Goal: Information Seeking & Learning: Learn about a topic

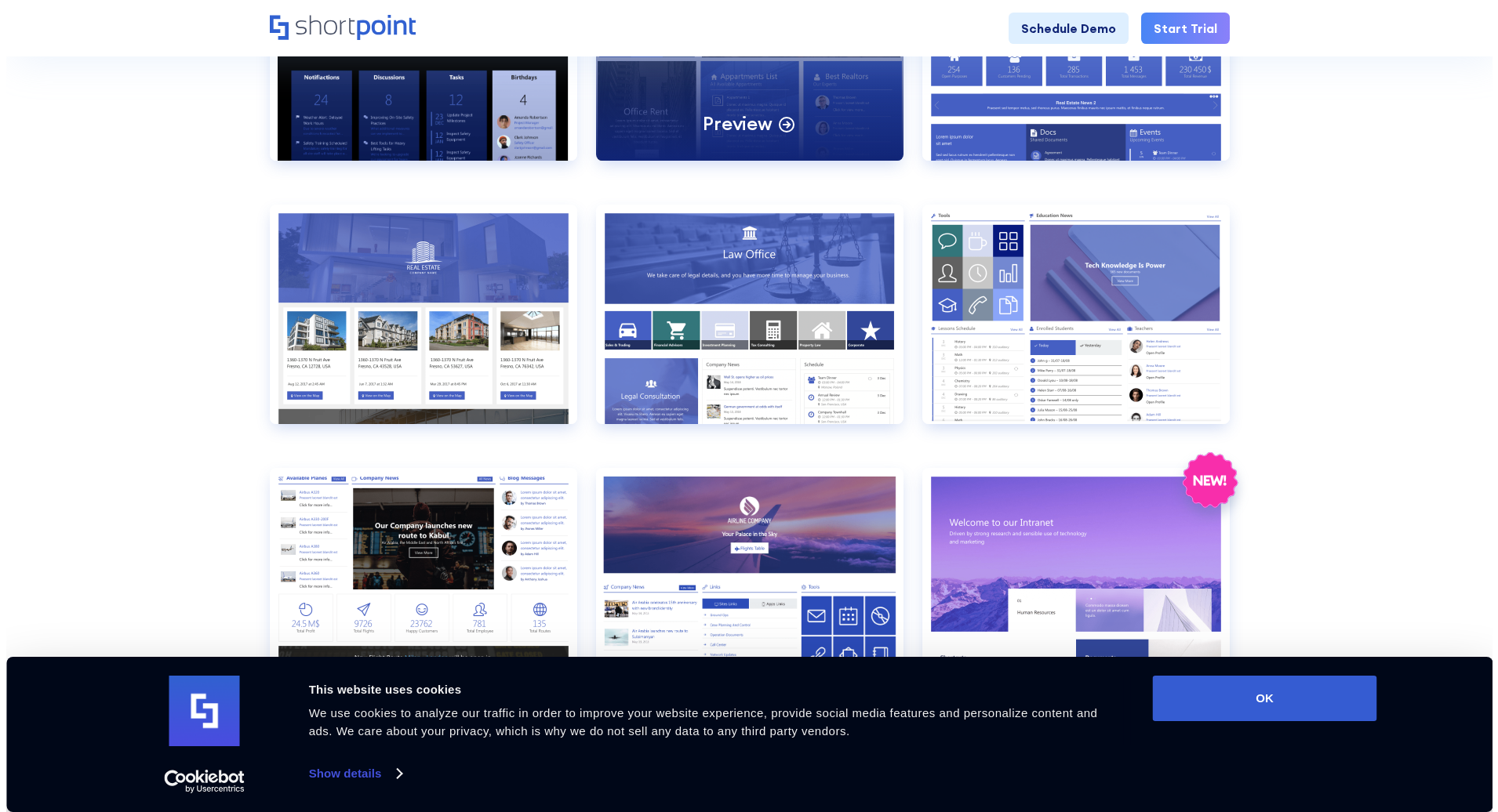
scroll to position [862, 0]
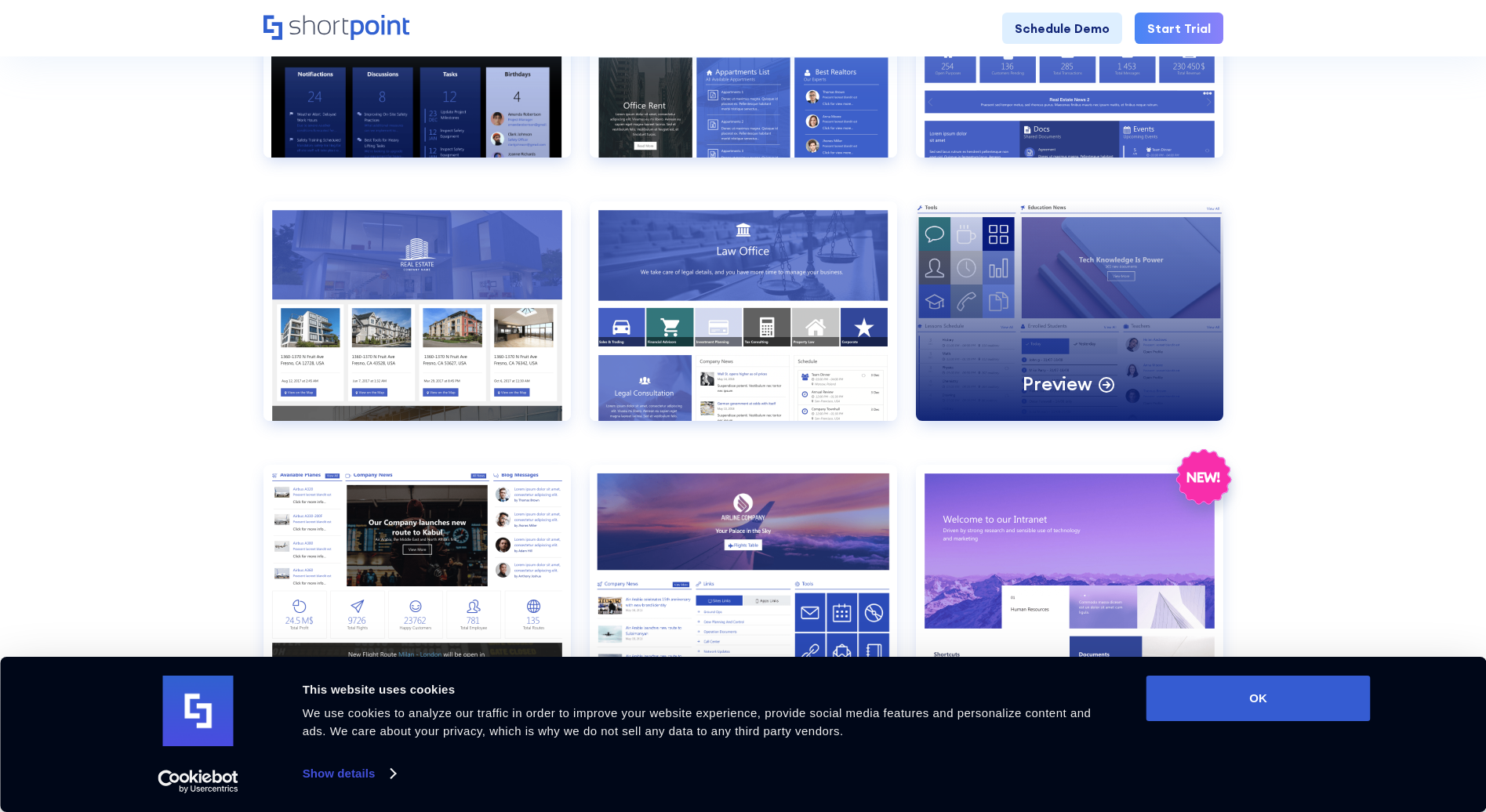
click at [1134, 264] on div "Preview" at bounding box center [1069, 311] width 307 height 220
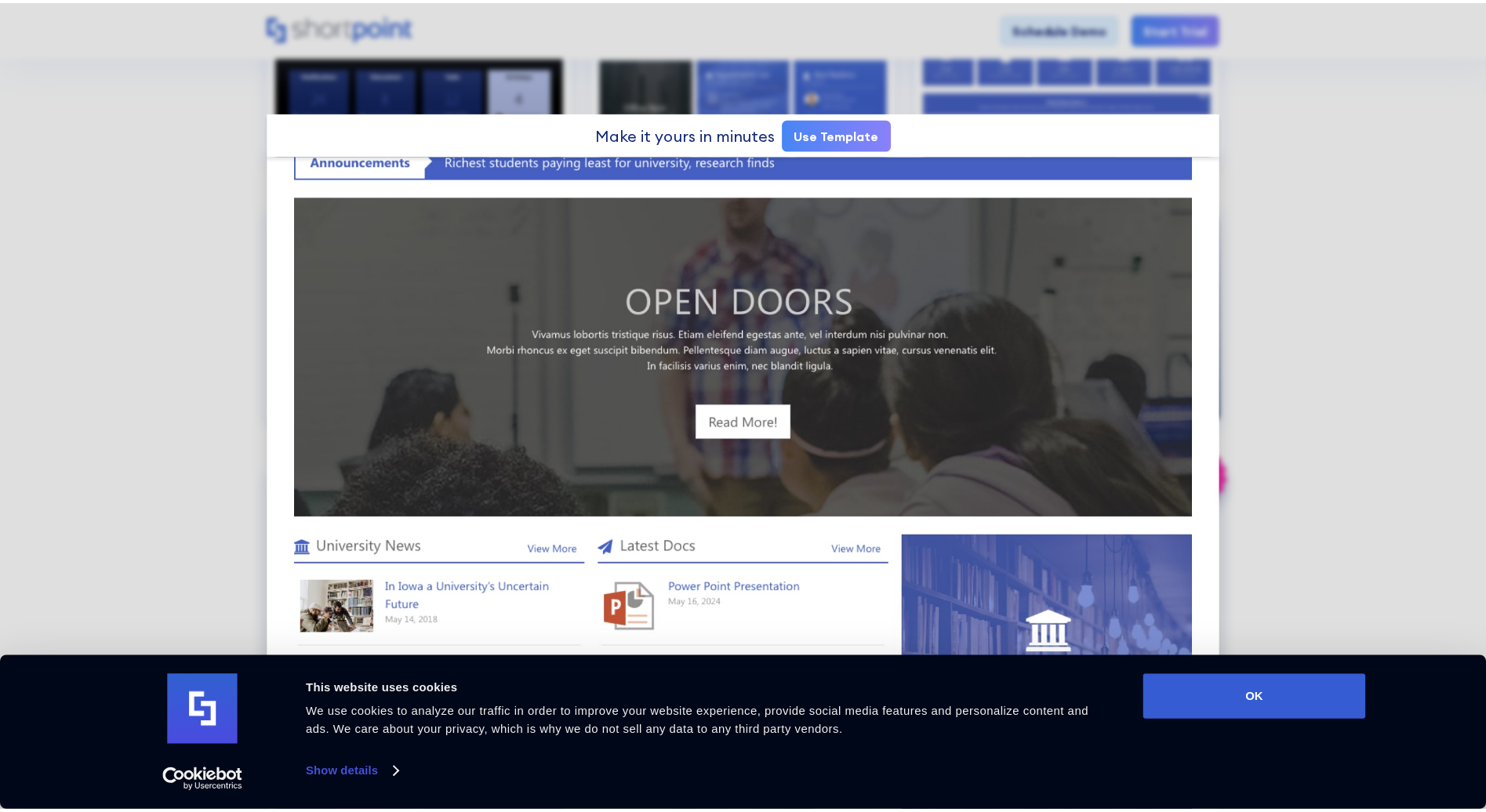
scroll to position [784, 0]
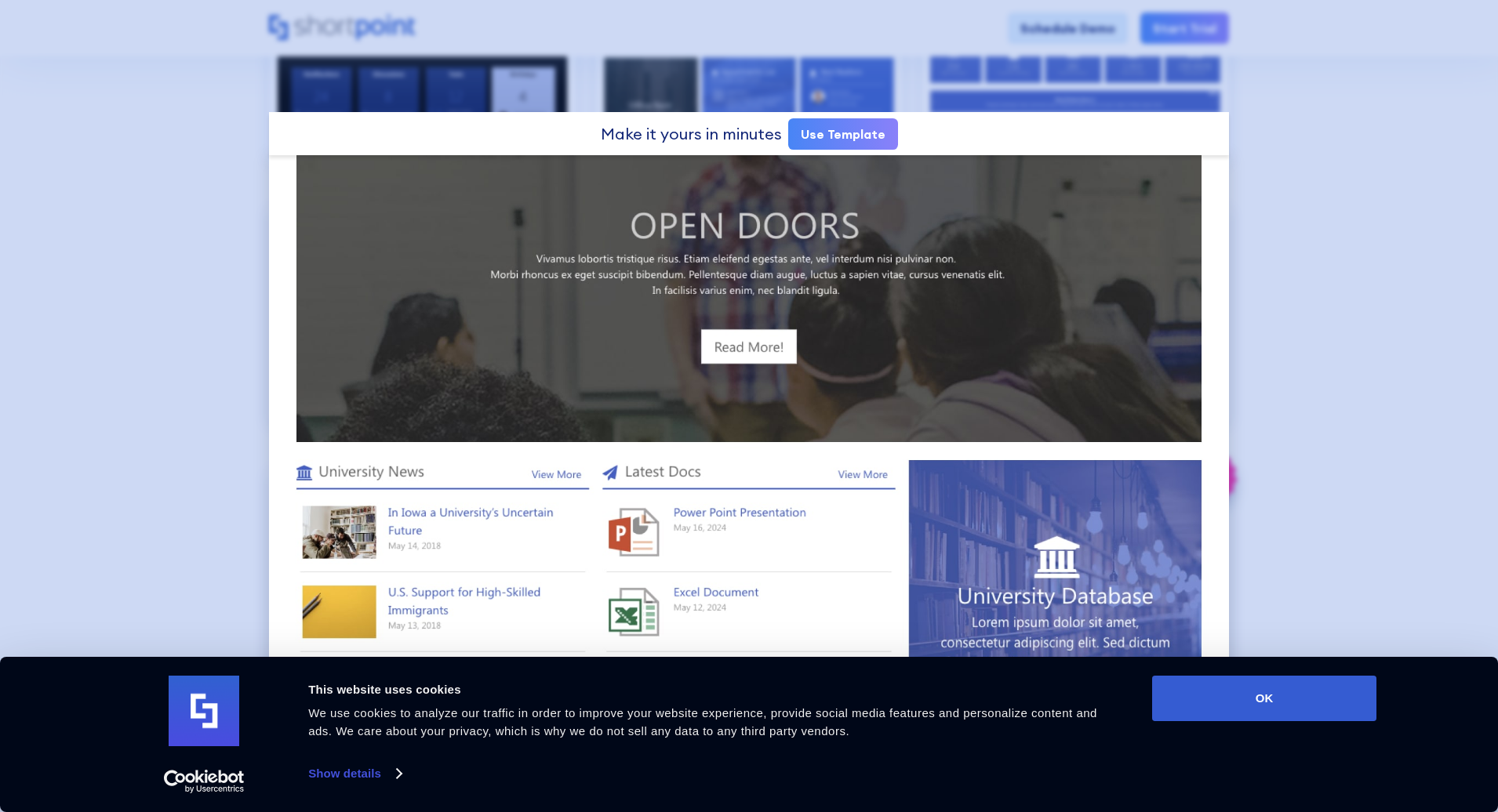
click at [1349, 307] on div at bounding box center [749, 406] width 1498 height 812
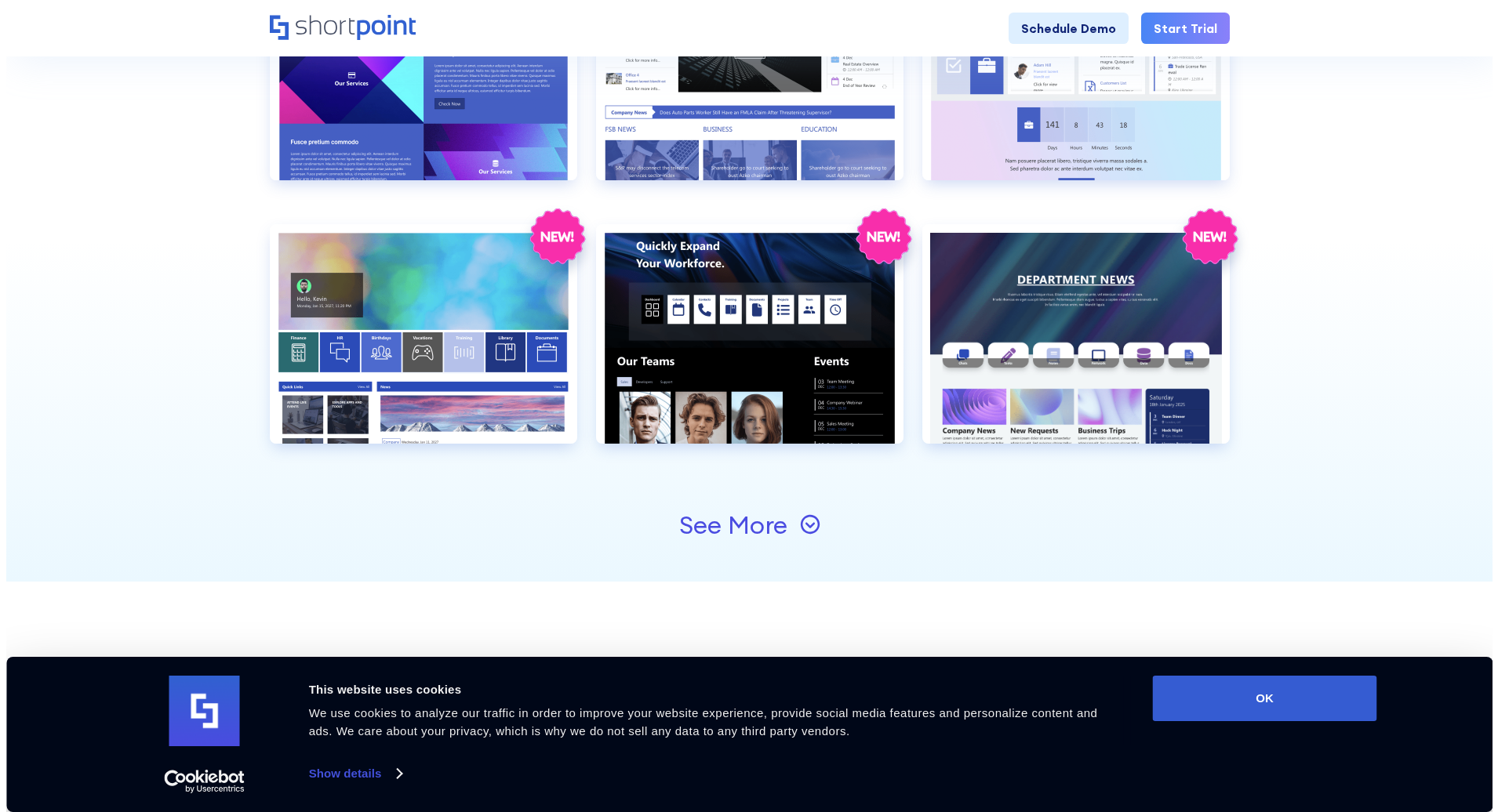
scroll to position [1646, 0]
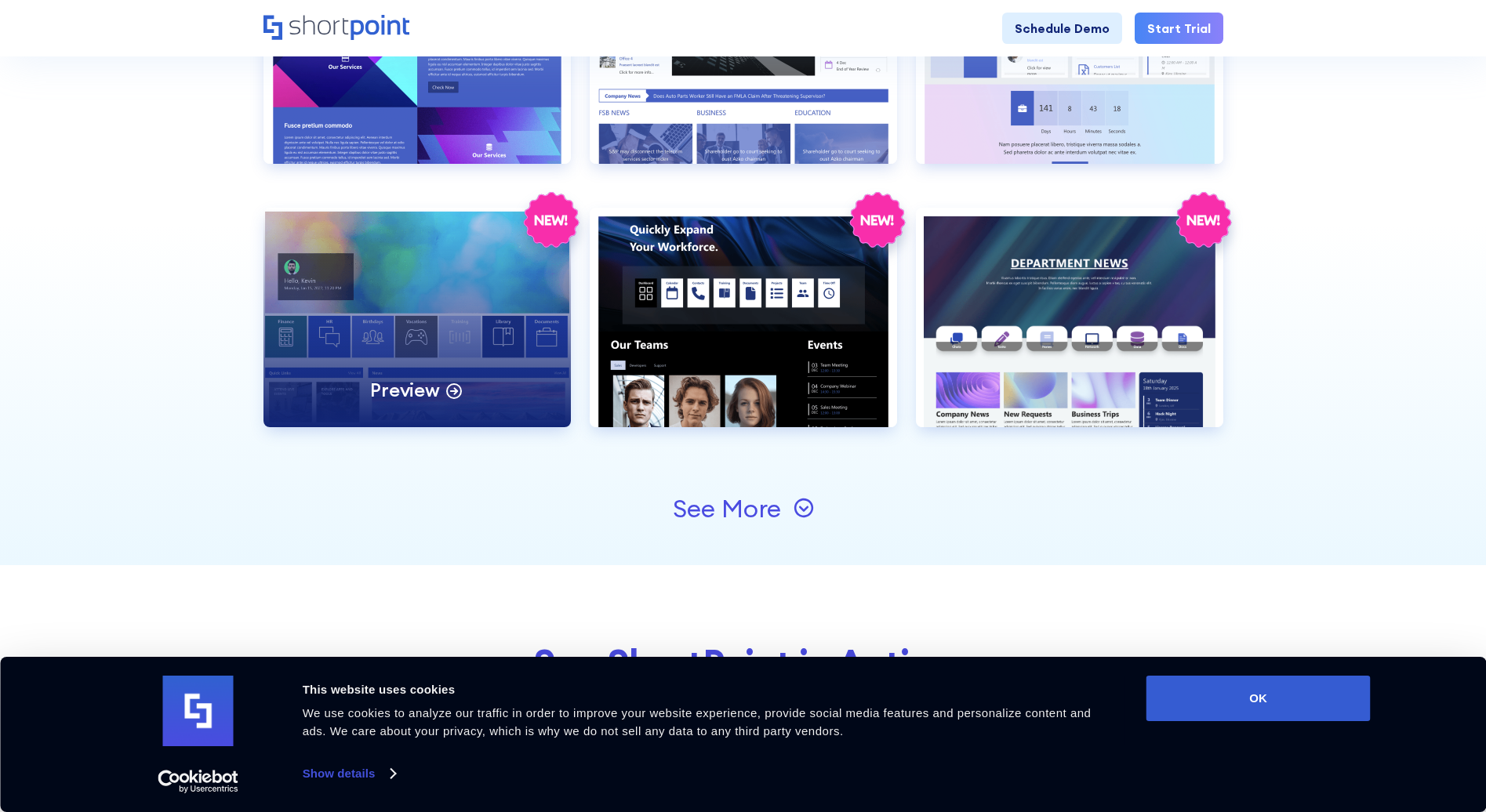
click at [396, 282] on div "Preview" at bounding box center [417, 317] width 307 height 220
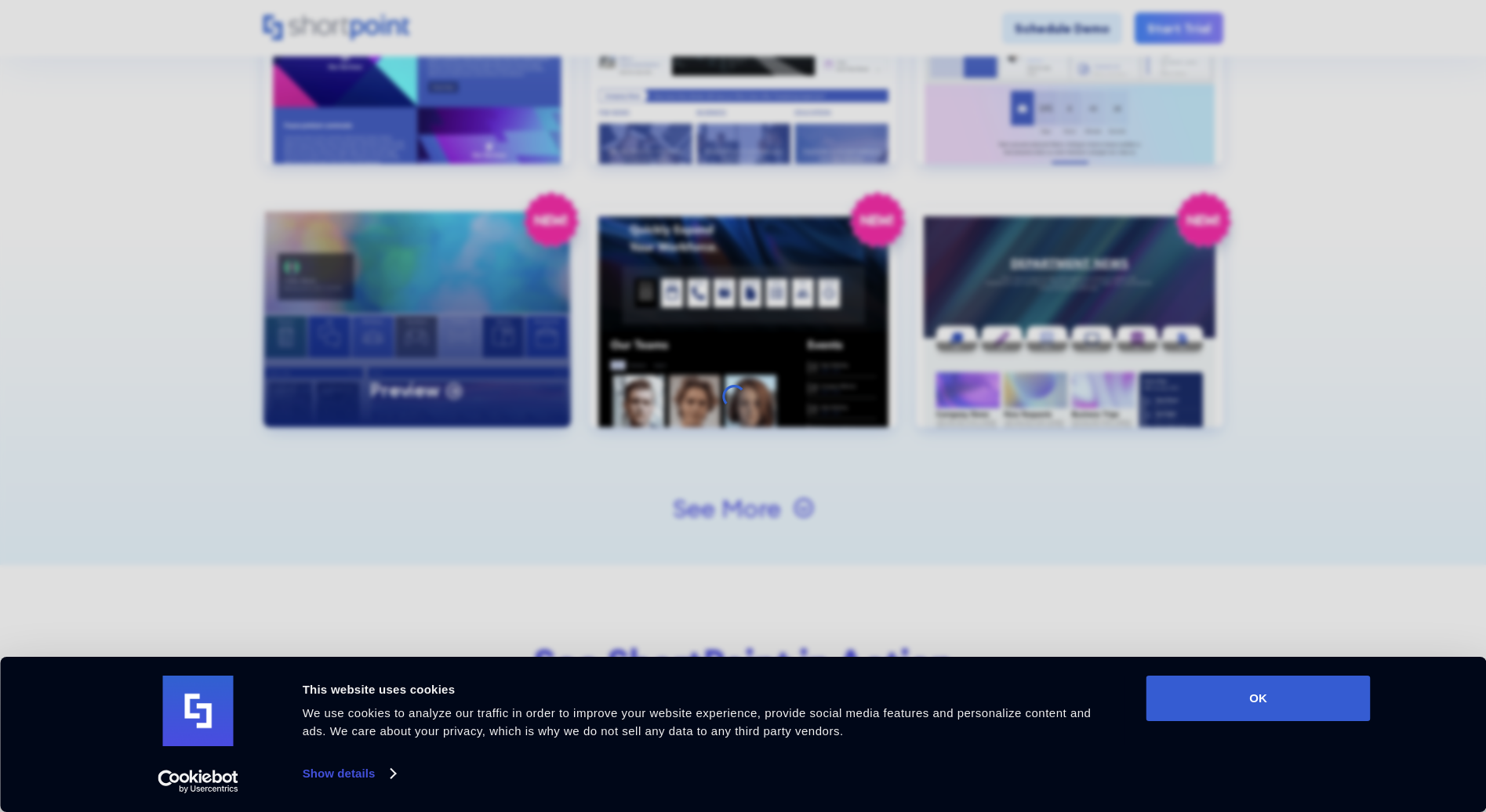
scroll to position [0, 0]
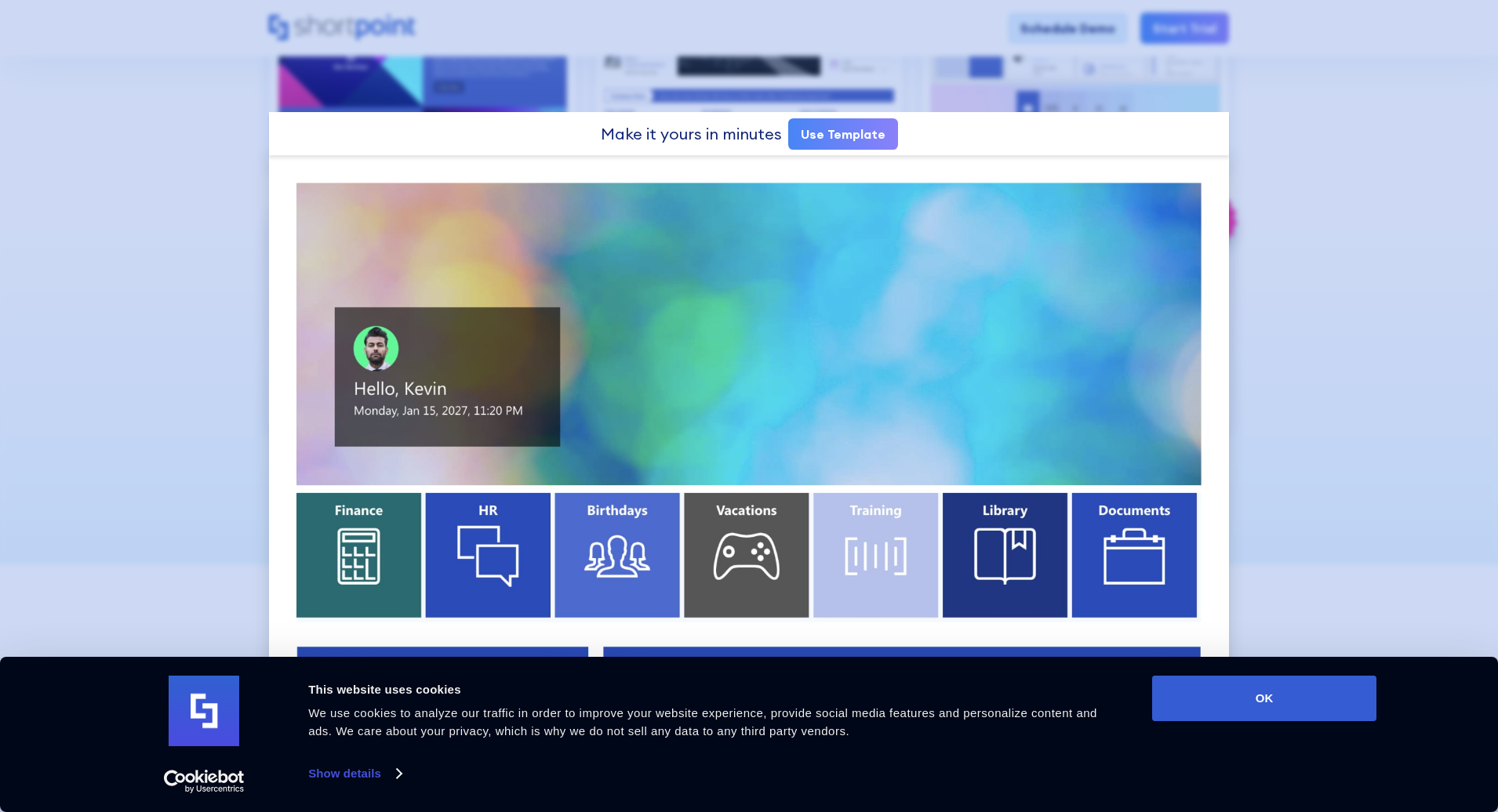
click at [1346, 310] on div at bounding box center [749, 406] width 1498 height 812
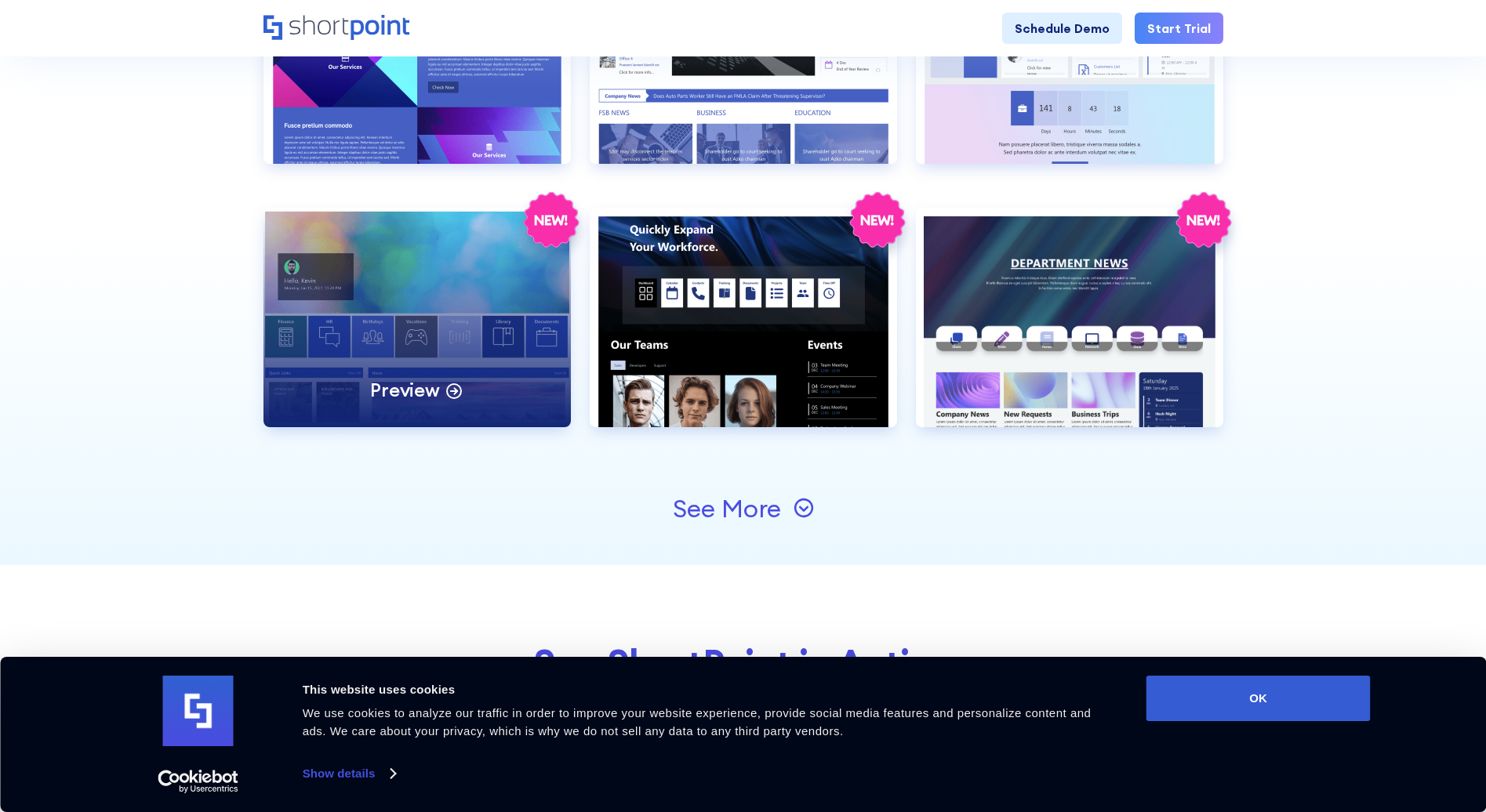
click at [440, 351] on div "Preview" at bounding box center [417, 317] width 307 height 220
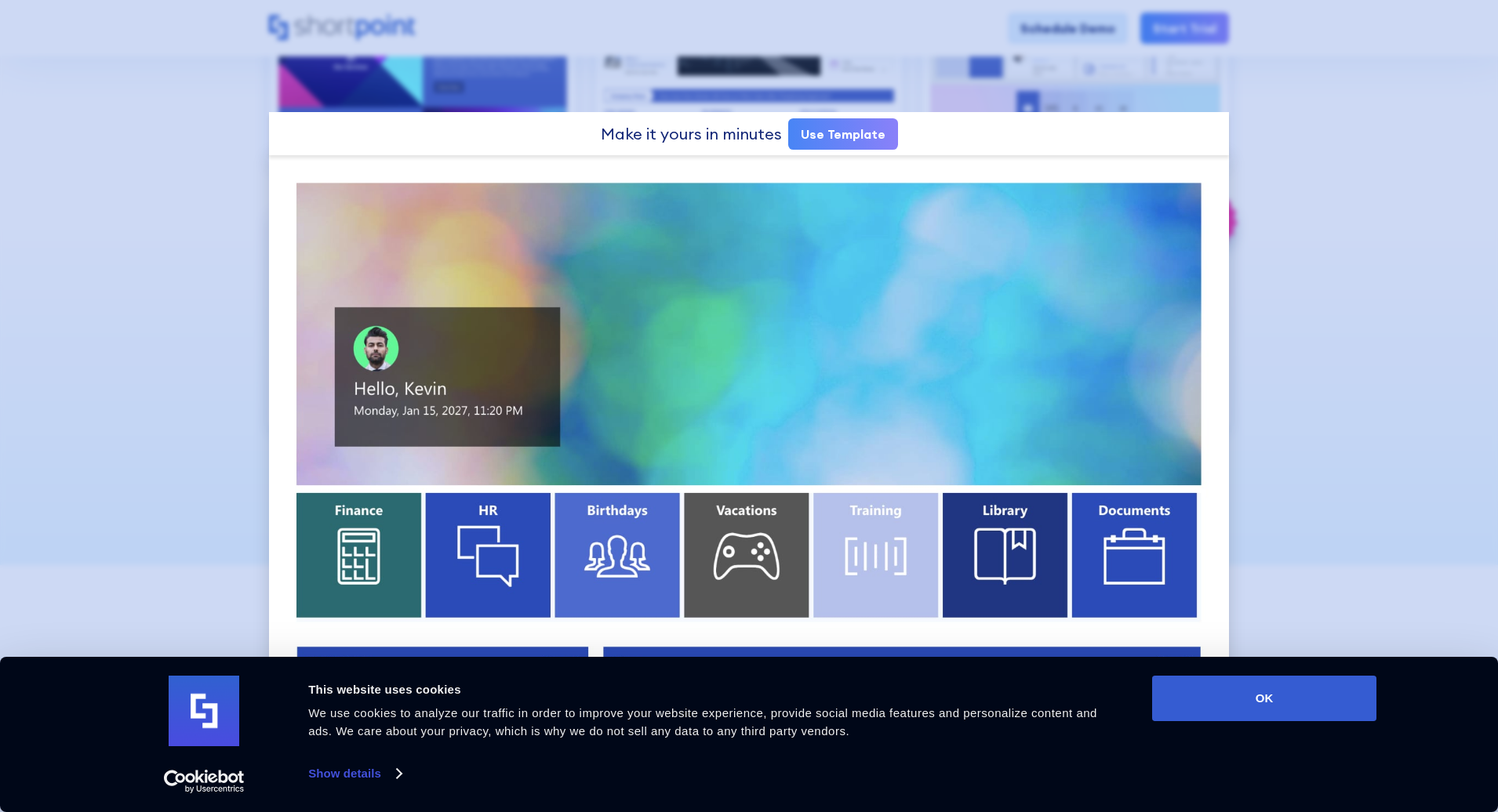
click at [1326, 404] on div at bounding box center [749, 406] width 1498 height 812
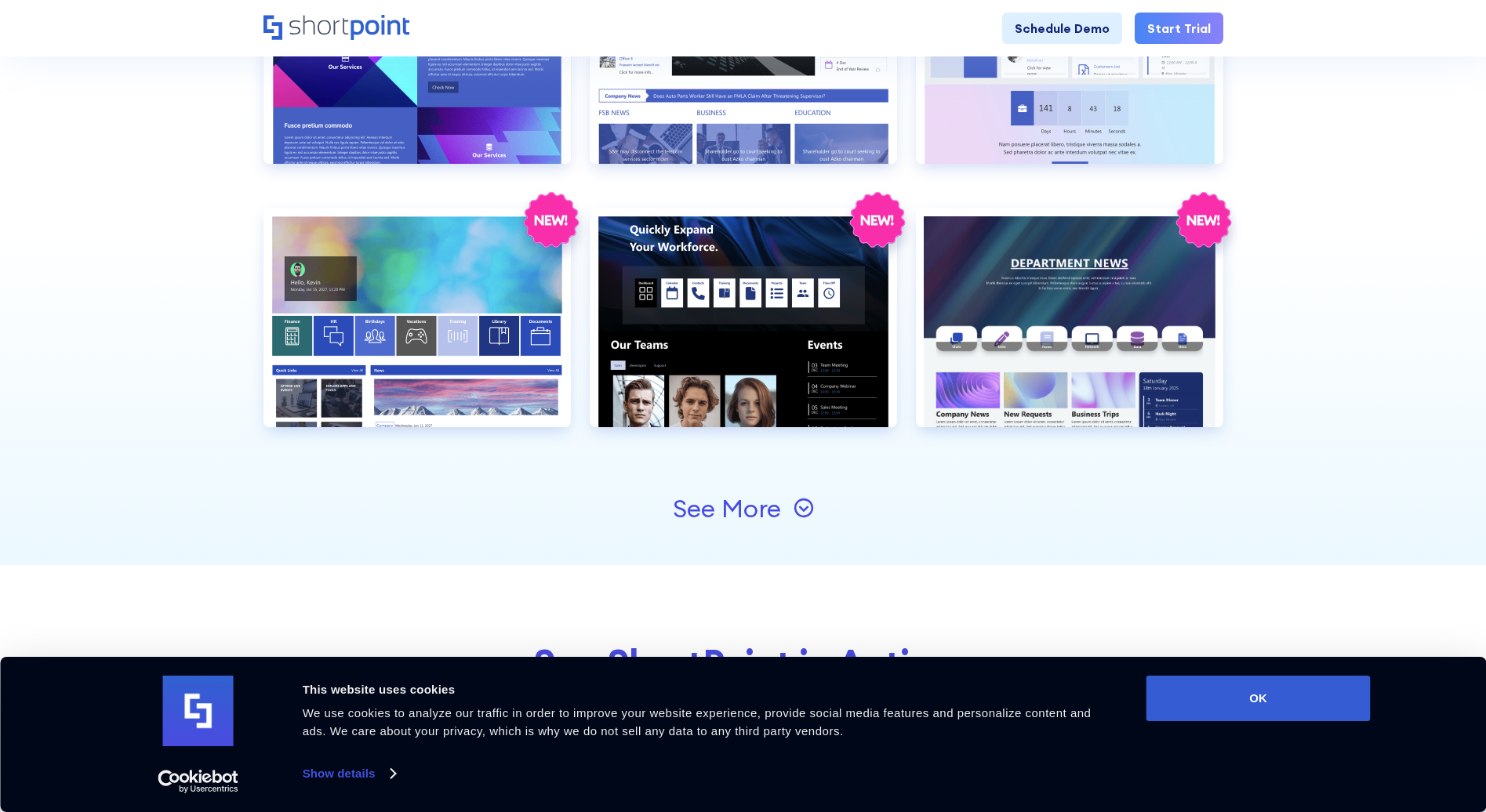
click at [740, 515] on div "See More" at bounding box center [727, 508] width 108 height 25
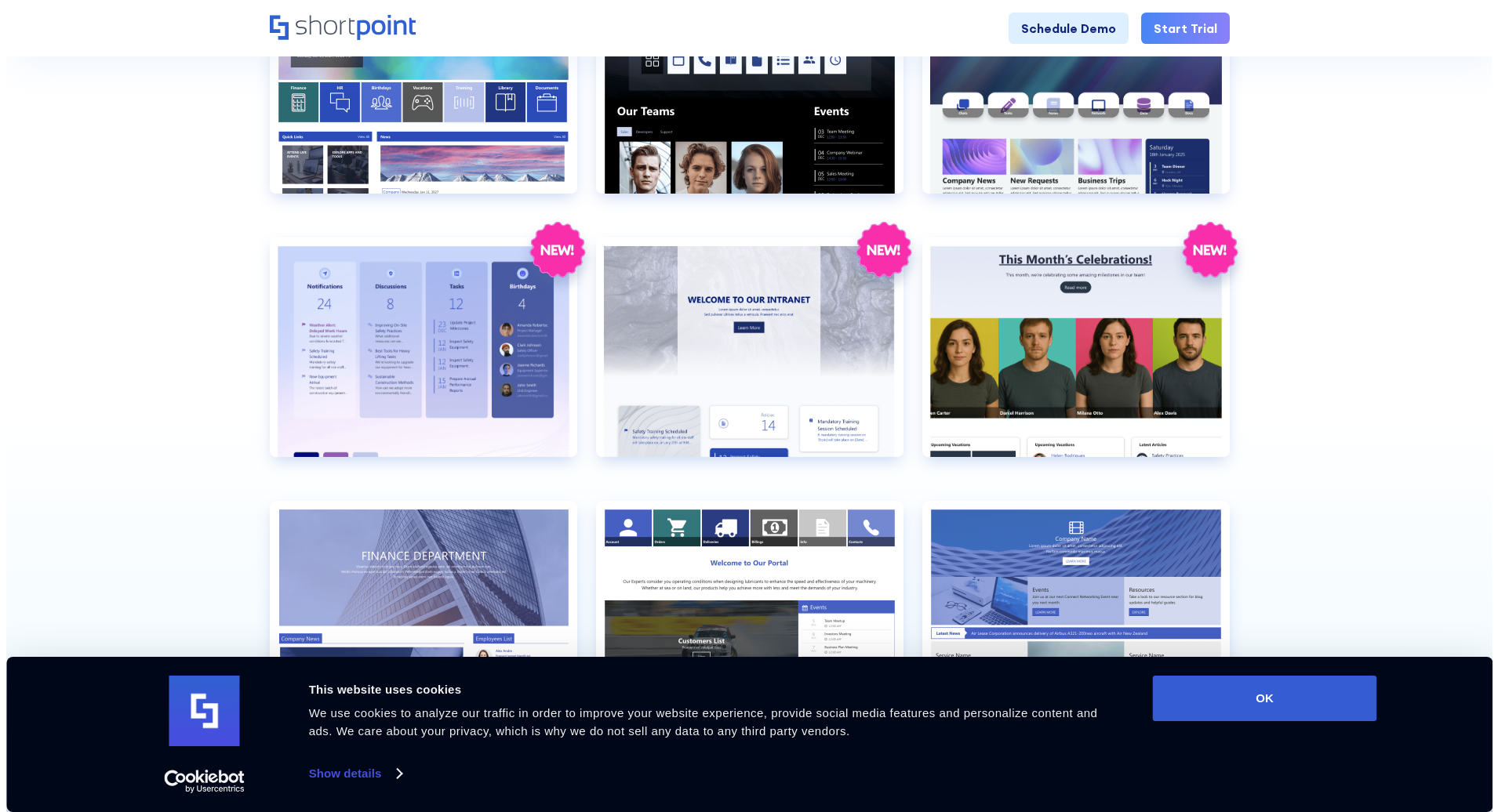
scroll to position [1882, 0]
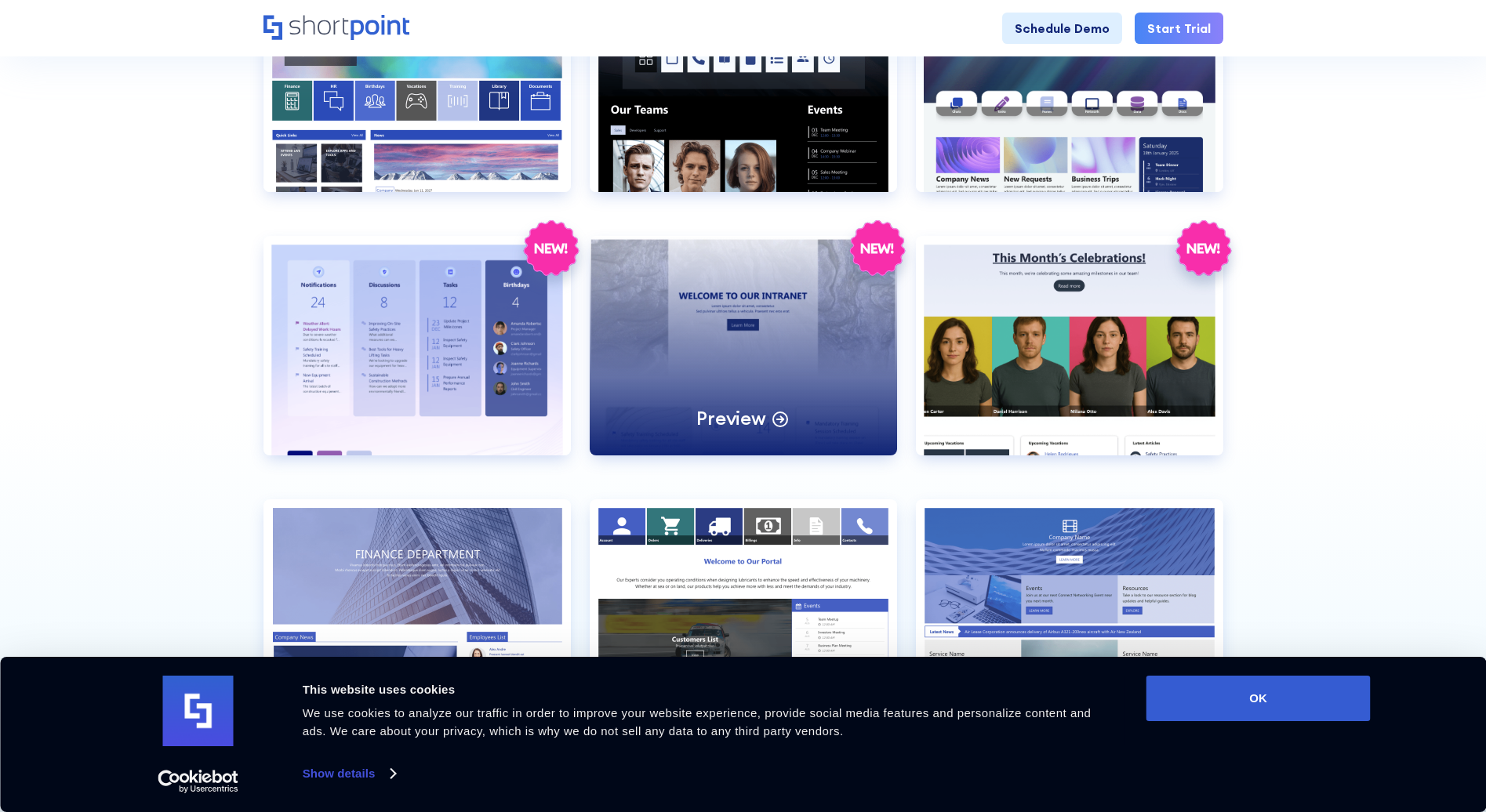
click at [782, 363] on div "Preview" at bounding box center [743, 346] width 307 height 220
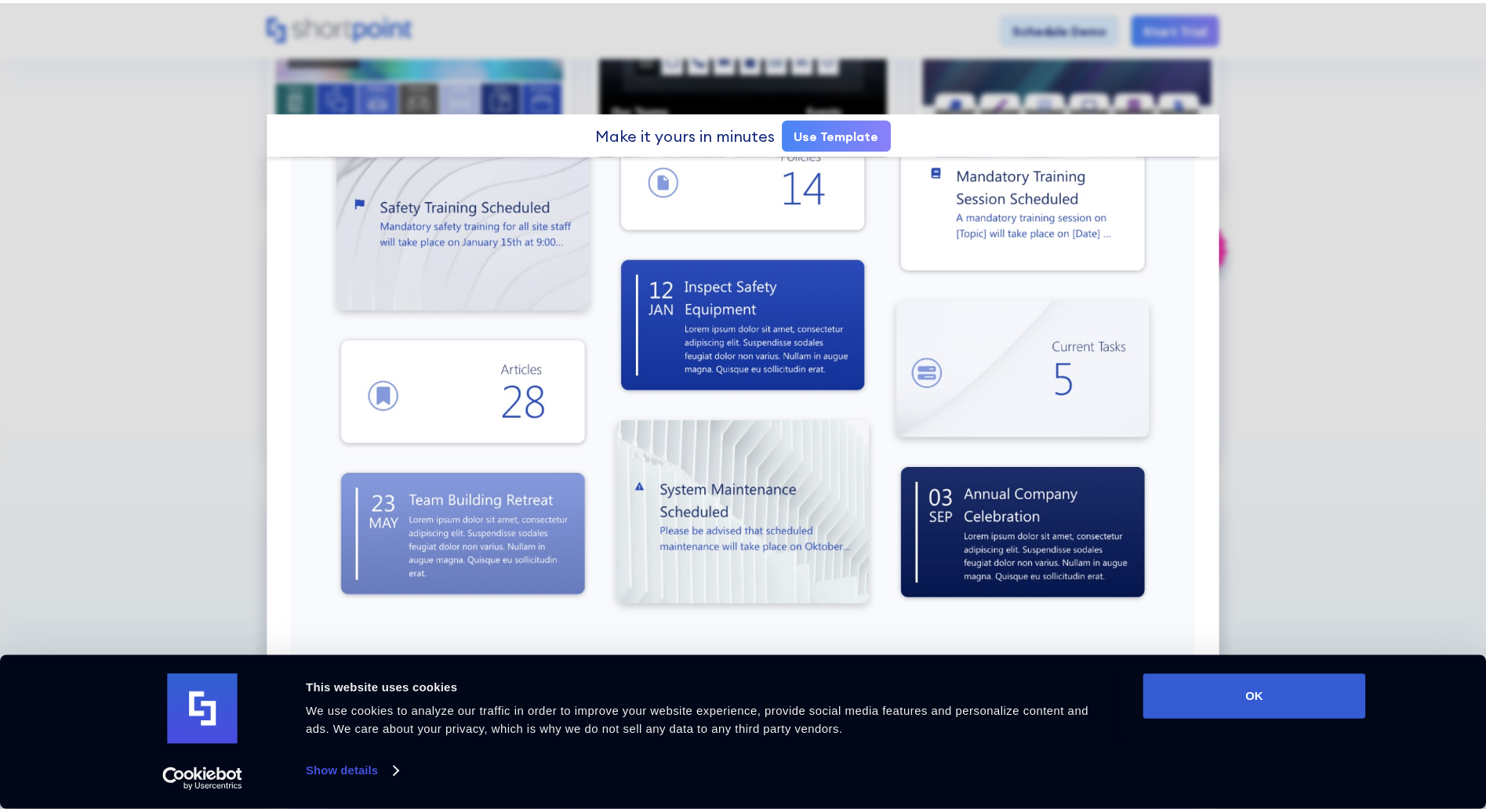
scroll to position [627, 0]
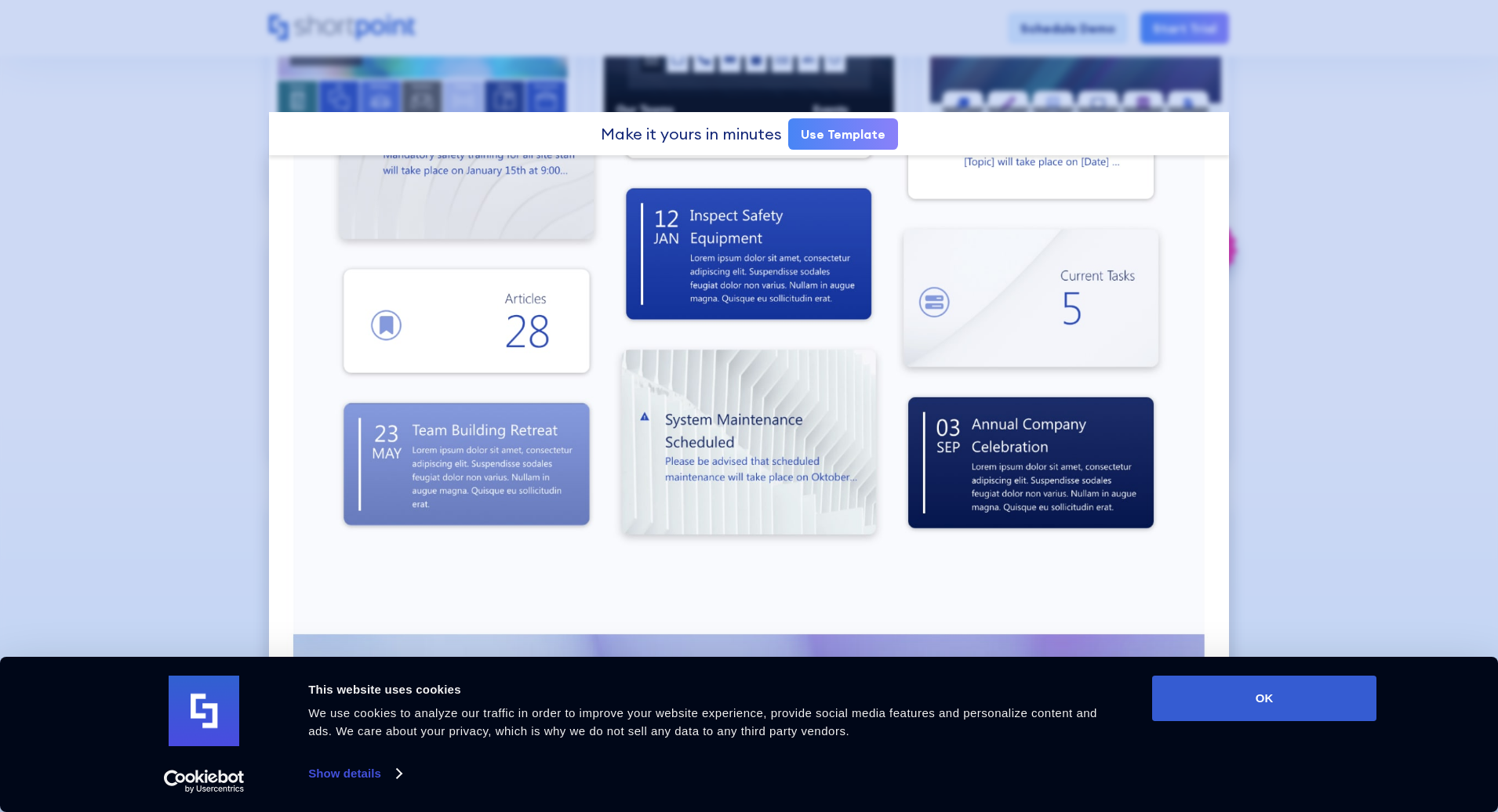
click at [197, 351] on div at bounding box center [749, 406] width 1498 height 812
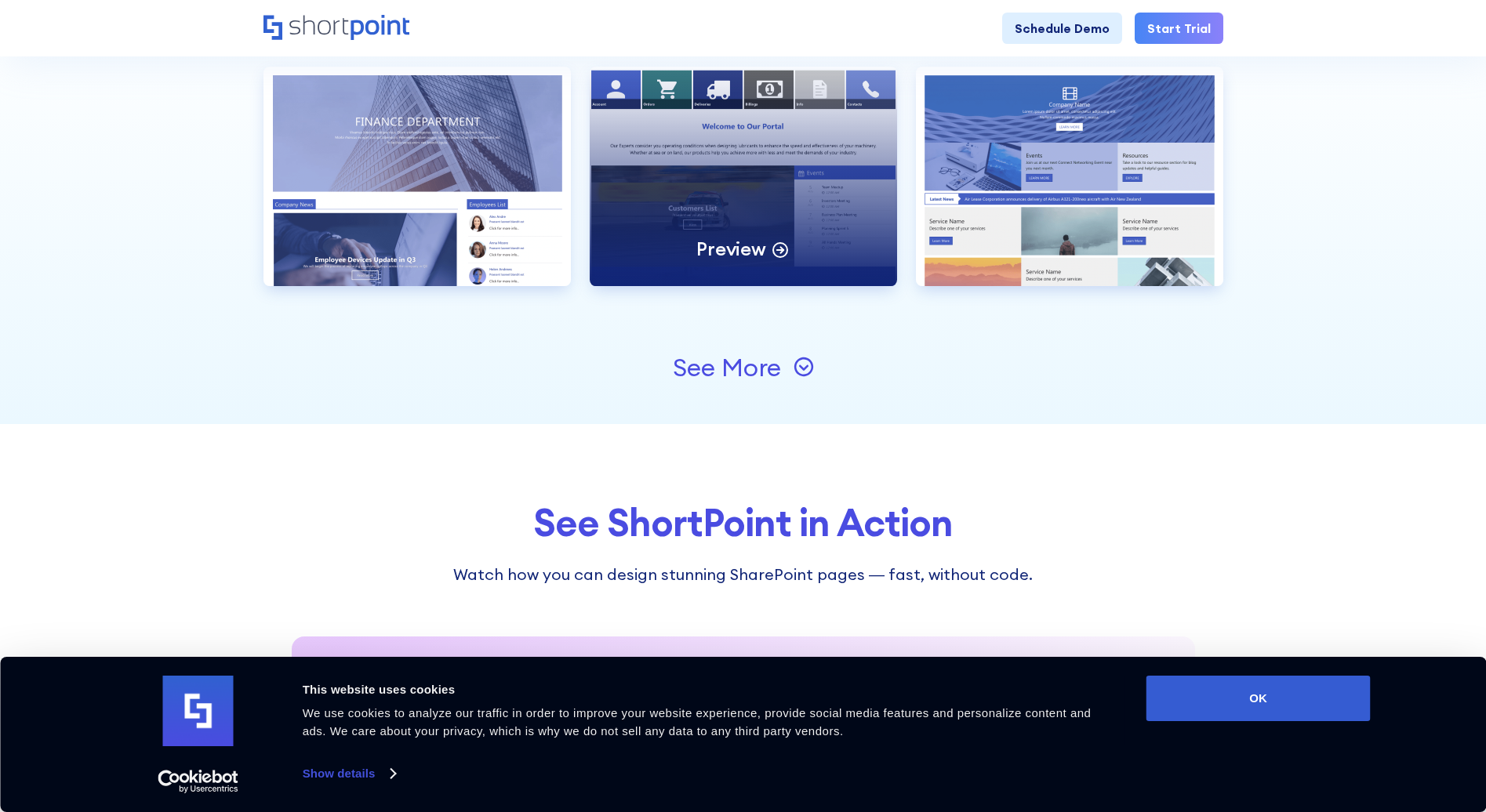
scroll to position [2587, 0]
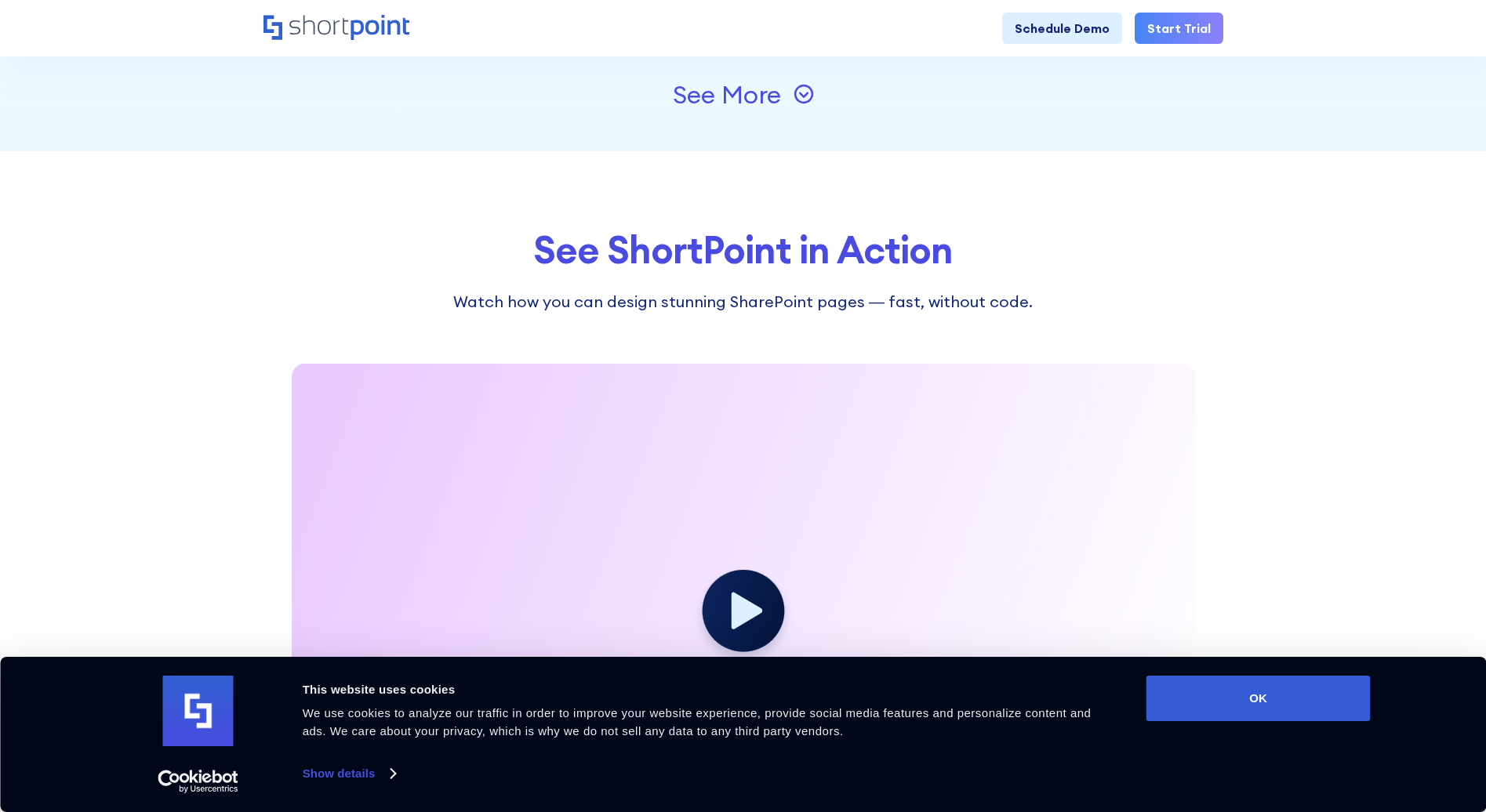
click at [759, 94] on div "See More" at bounding box center [727, 94] width 108 height 25
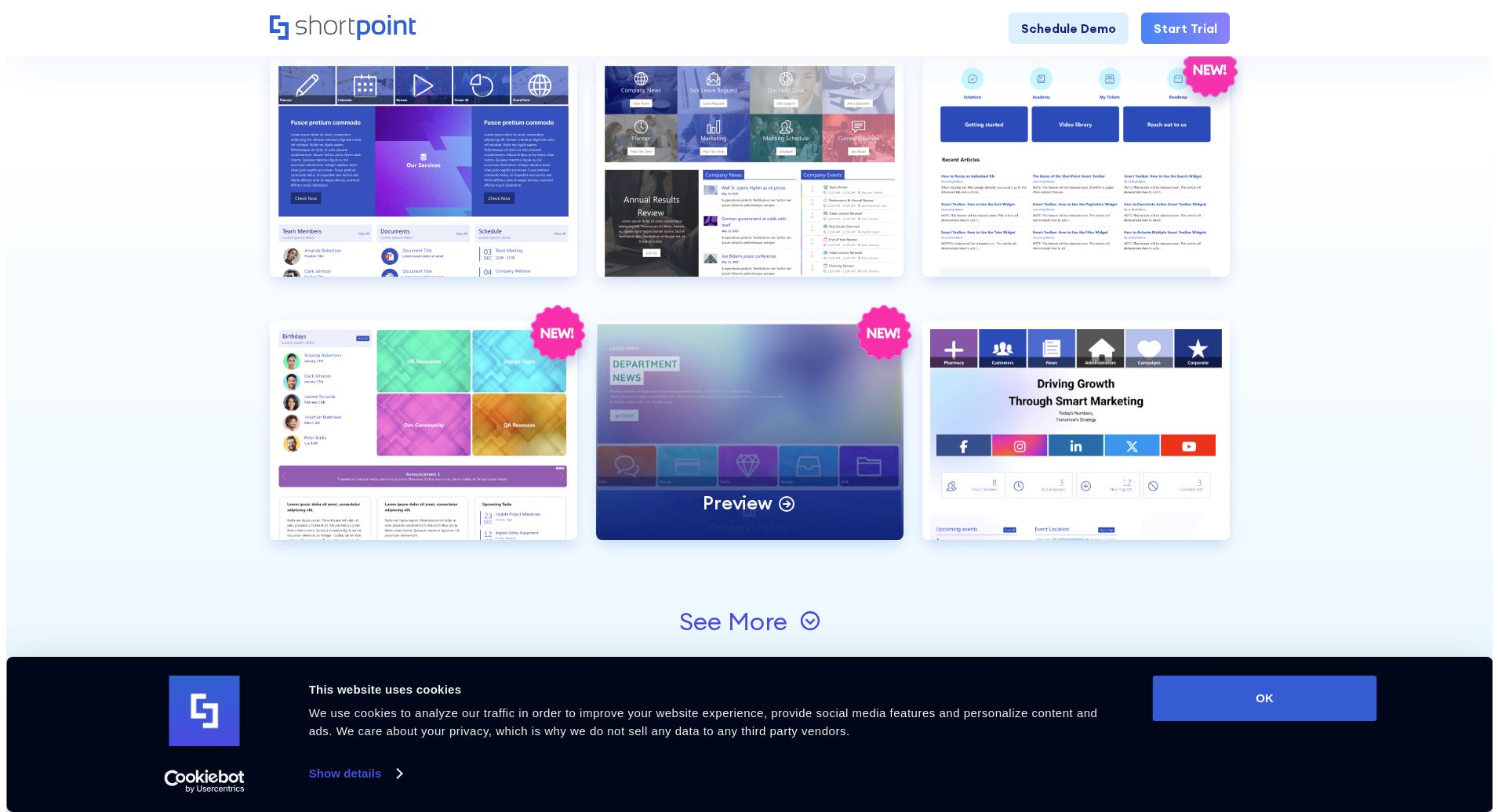
scroll to position [2744, 0]
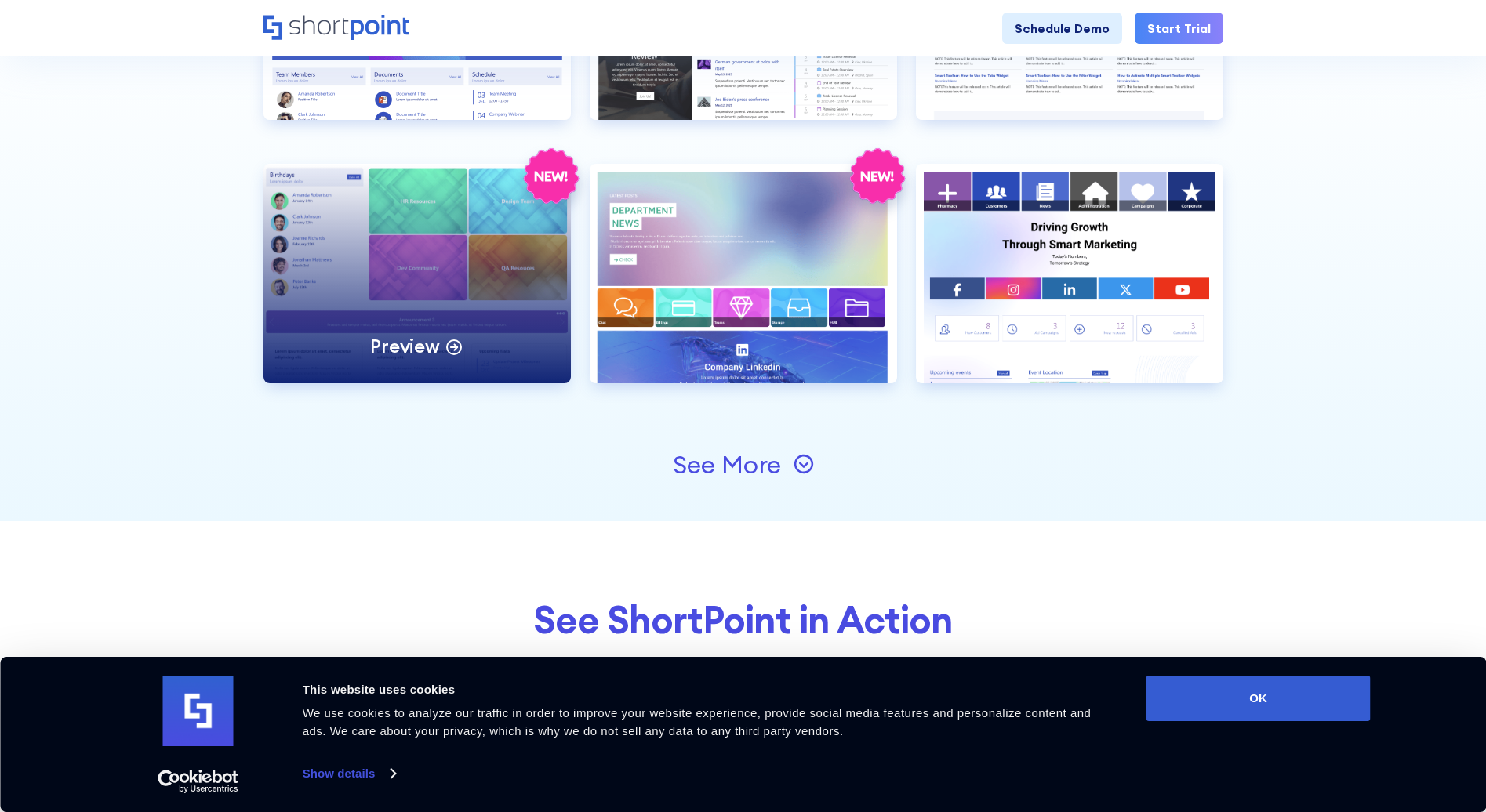
click at [492, 238] on div "Preview" at bounding box center [417, 273] width 307 height 220
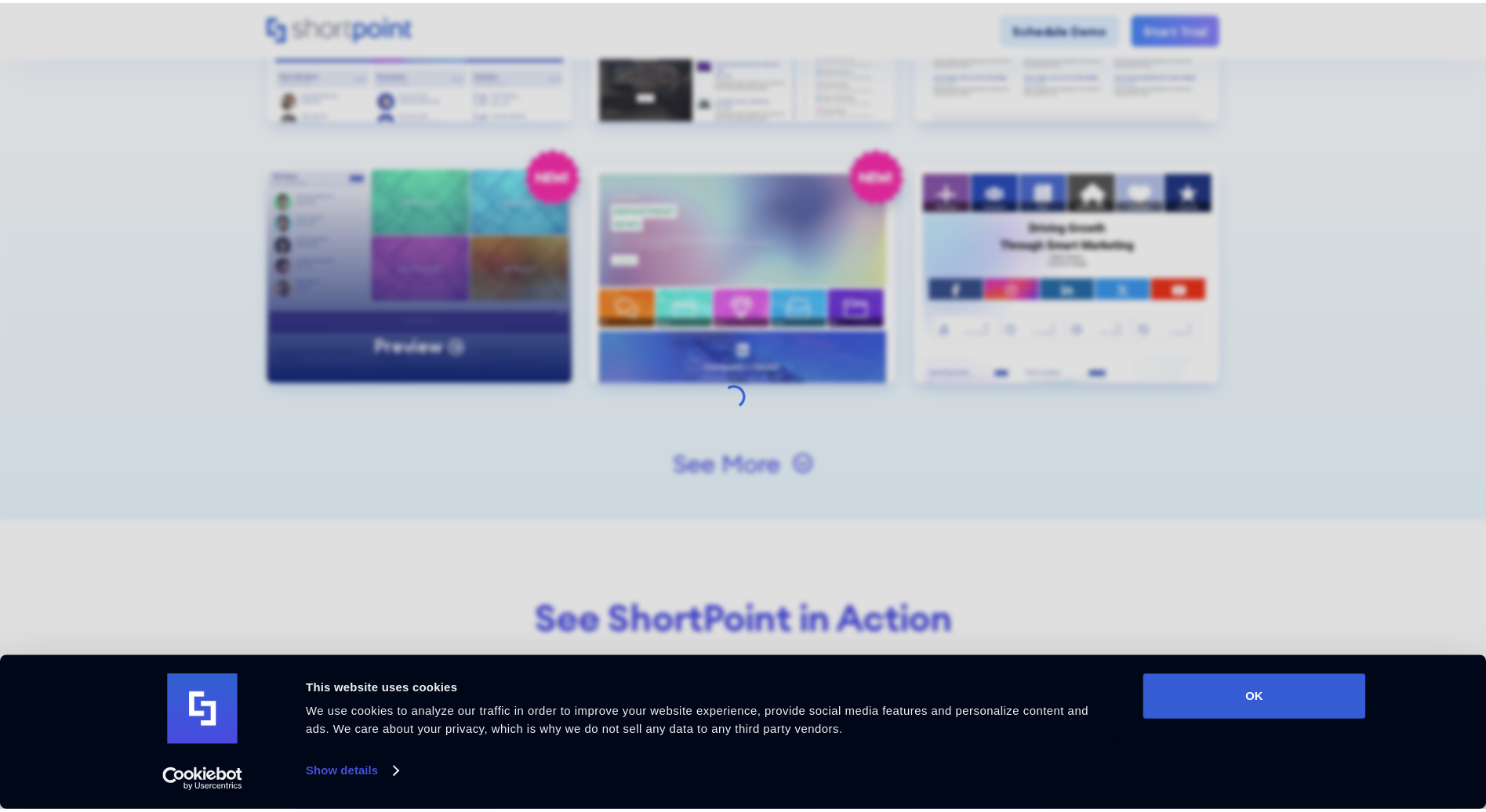
scroll to position [0, 0]
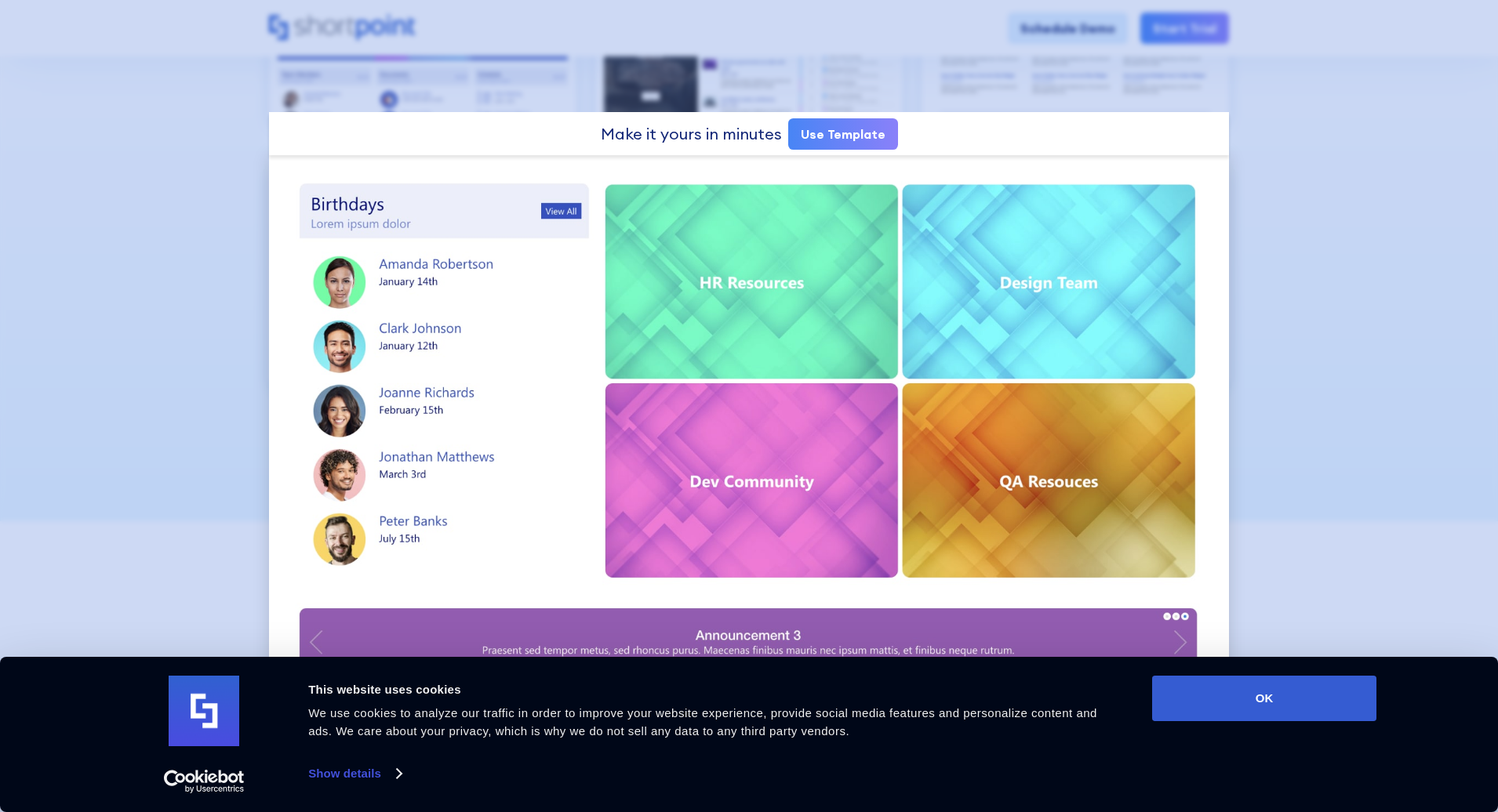
click at [1282, 274] on div at bounding box center [749, 406] width 1498 height 812
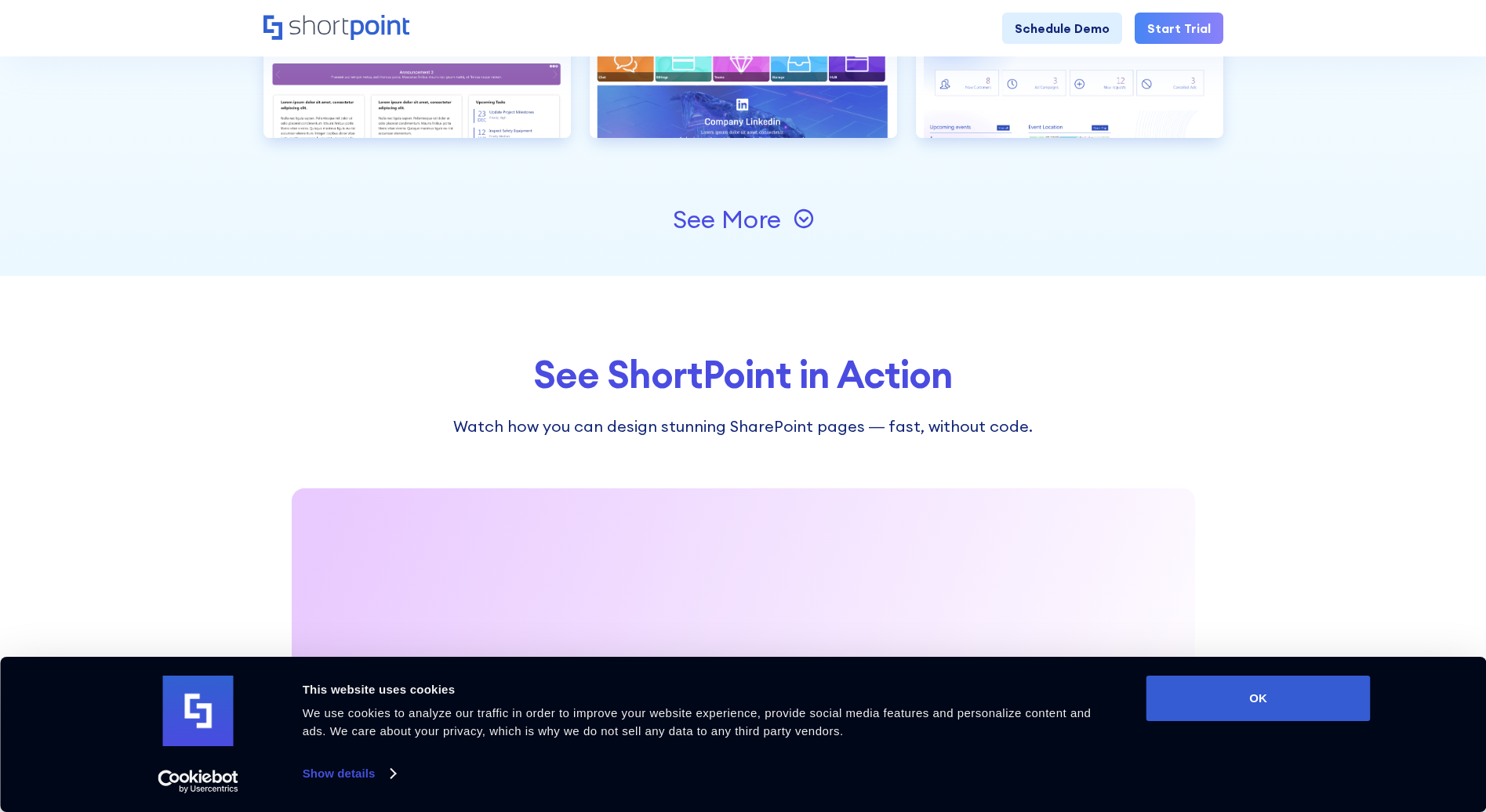
scroll to position [2901, 0]
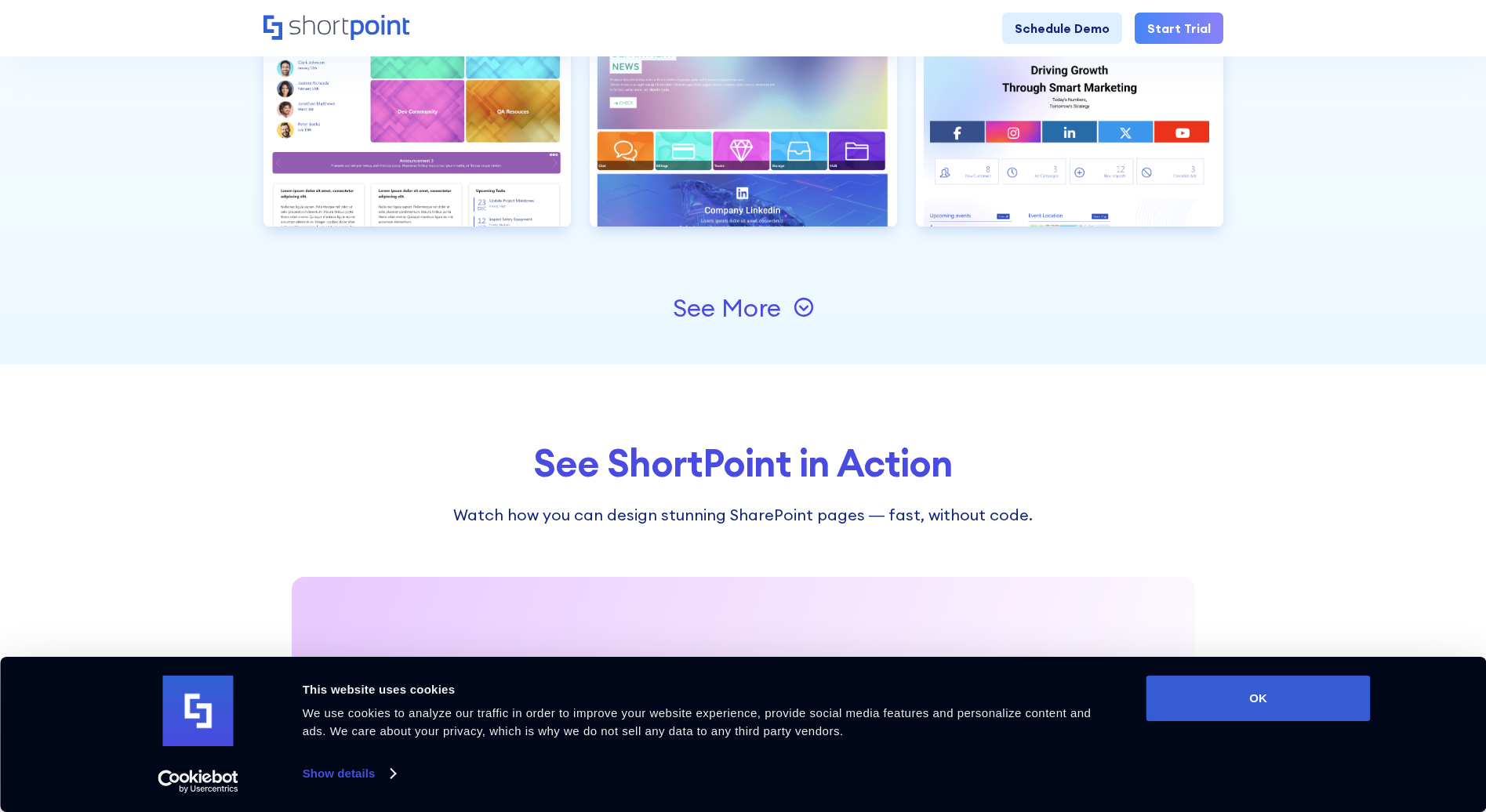
click at [742, 316] on div "See More" at bounding box center [727, 307] width 108 height 25
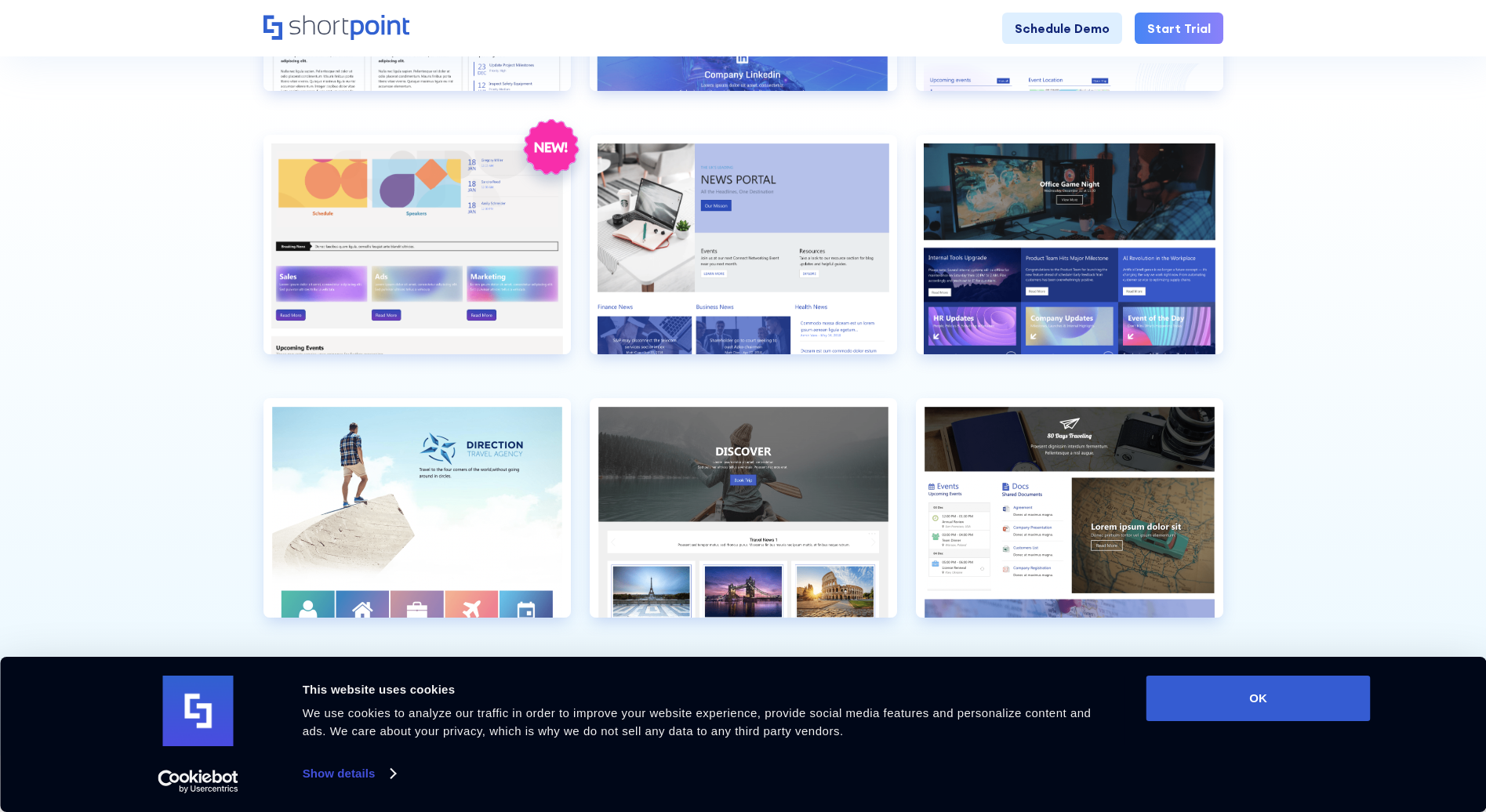
scroll to position [3215, 0]
